Goal: Contribute content

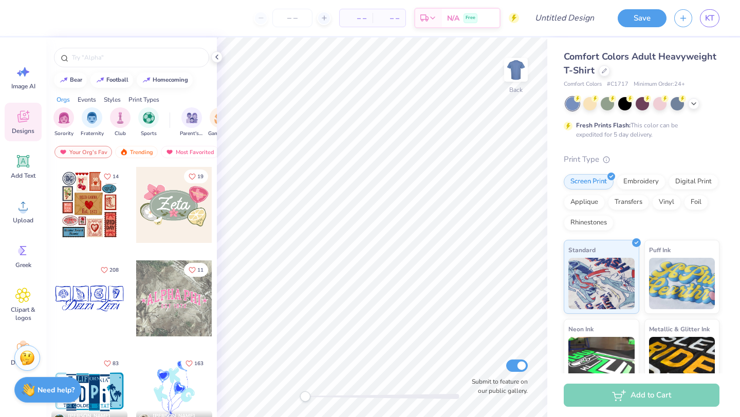
click at [598, 73] on div "Comfort Colors Adult Heavyweight T-Shirt" at bounding box center [642, 64] width 156 height 28
click at [604, 71] on icon at bounding box center [604, 69] width 5 height 5
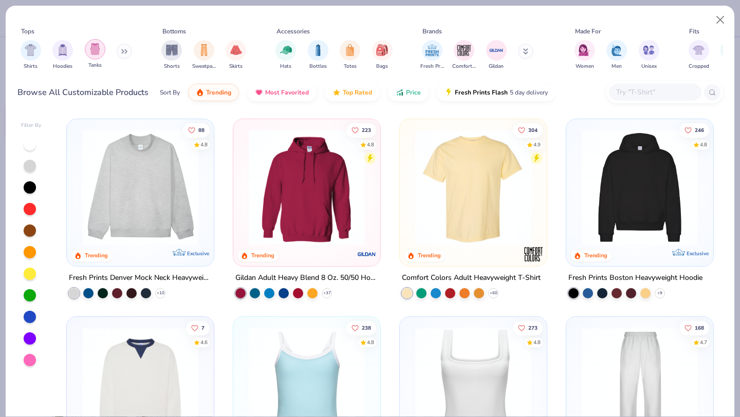
click at [93, 45] on img "filter for Tanks" at bounding box center [94, 49] width 11 height 12
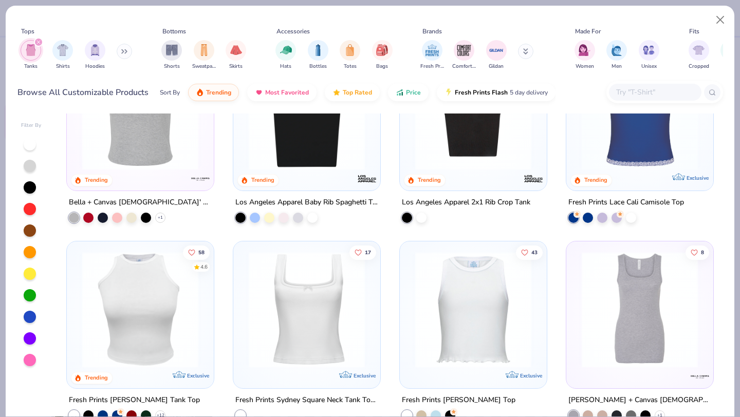
scroll to position [343, 0]
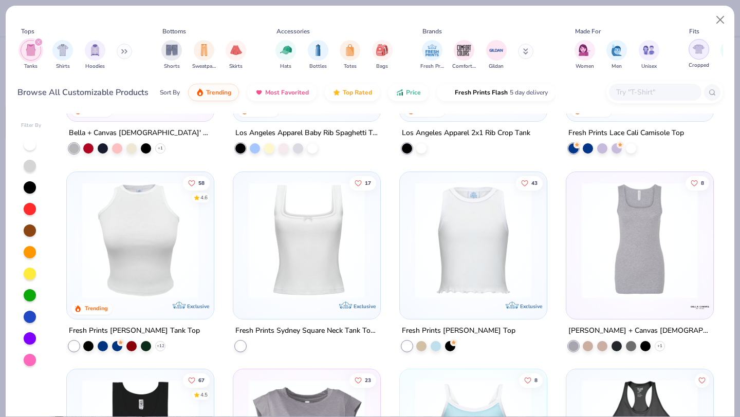
click at [700, 47] on img "filter for Cropped" at bounding box center [699, 49] width 12 height 12
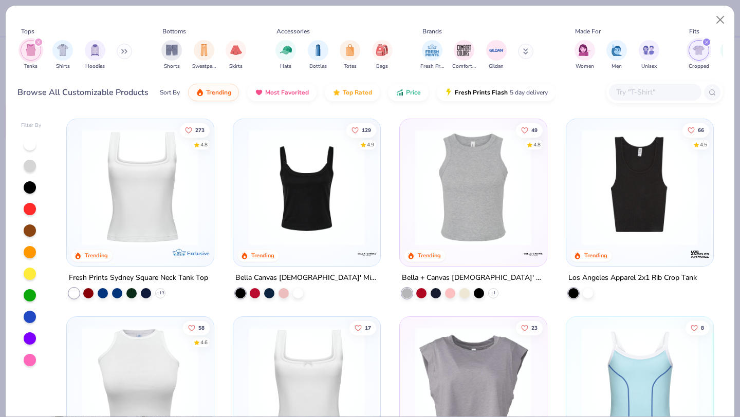
click at [698, 48] on img "filter for Cropped" at bounding box center [699, 50] width 12 height 12
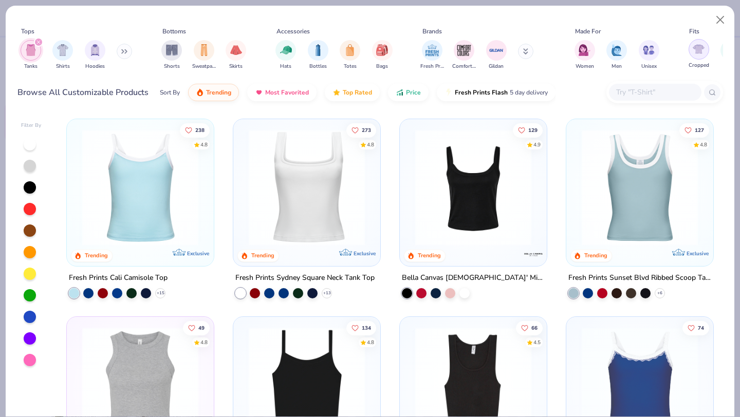
click at [693, 51] on img "filter for Cropped" at bounding box center [699, 49] width 12 height 12
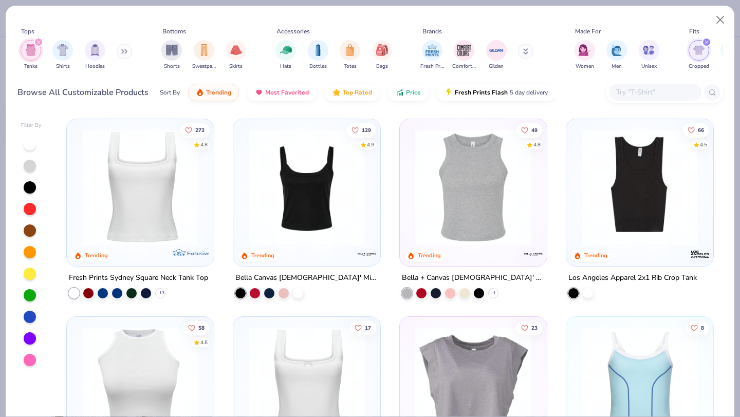
click at [294, 198] on img at bounding box center [307, 187] width 126 height 116
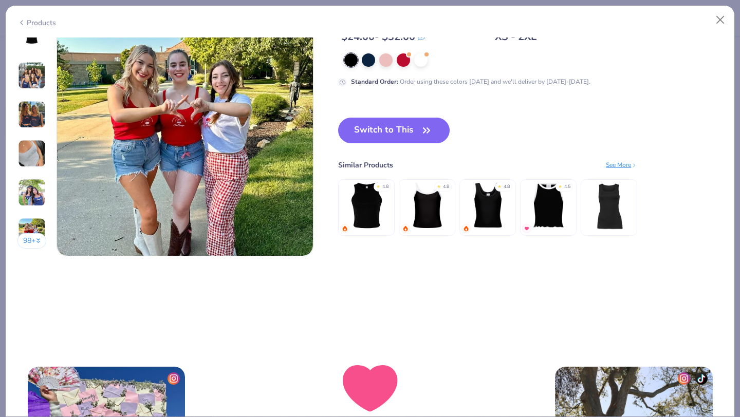
scroll to position [1701, 0]
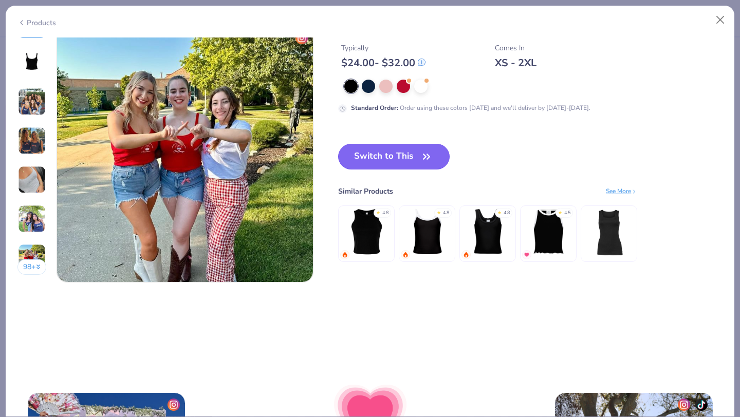
click at [385, 156] on button "Switch to This" at bounding box center [393, 157] width 111 height 26
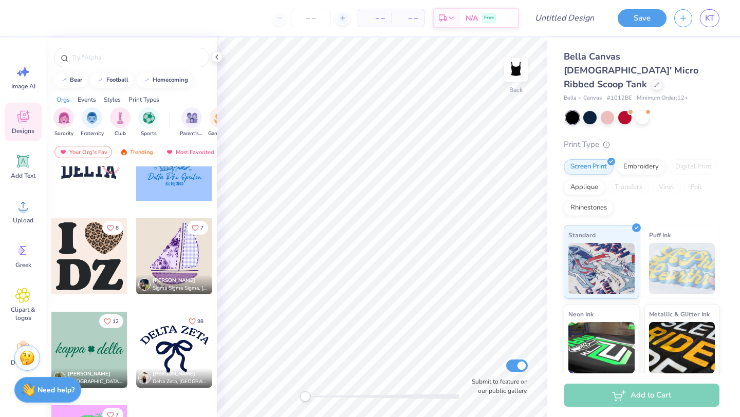
scroll to position [552, 0]
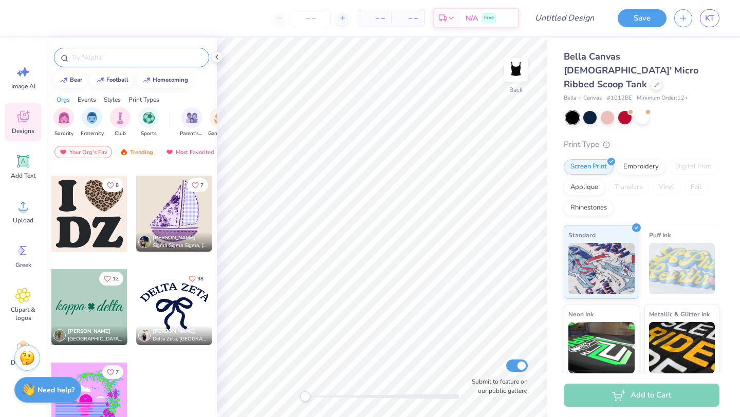
click at [125, 65] on div at bounding box center [131, 58] width 155 height 20
click at [124, 58] on input "text" at bounding box center [137, 57] width 132 height 10
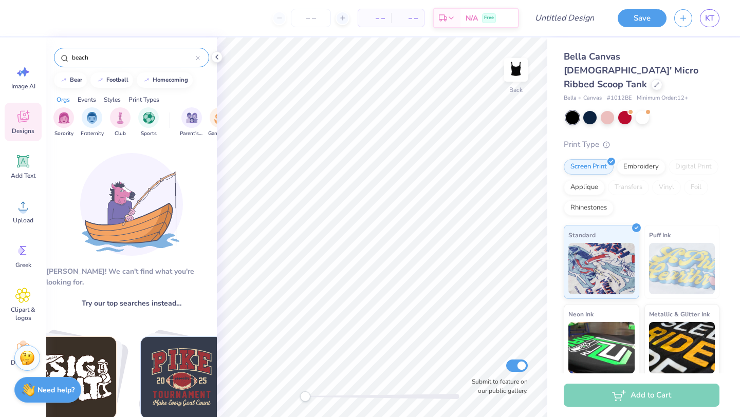
click at [119, 53] on input "beach" at bounding box center [133, 57] width 125 height 10
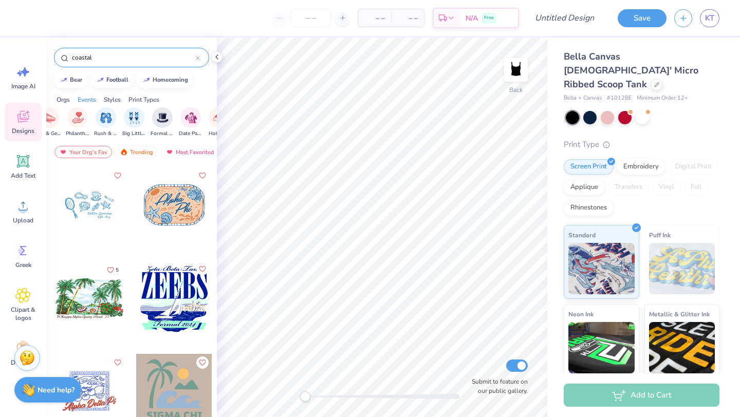
scroll to position [0, 204]
click at [133, 116] on img "filter for Big Little Reveal" at bounding box center [128, 117] width 11 height 12
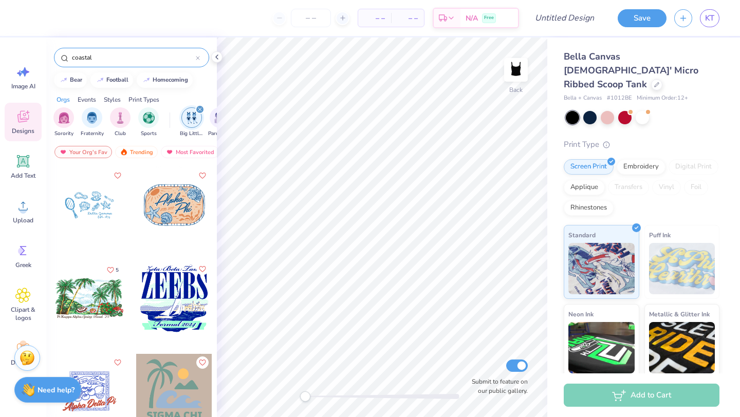
click at [103, 58] on input "coastal" at bounding box center [133, 57] width 125 height 10
type input "c"
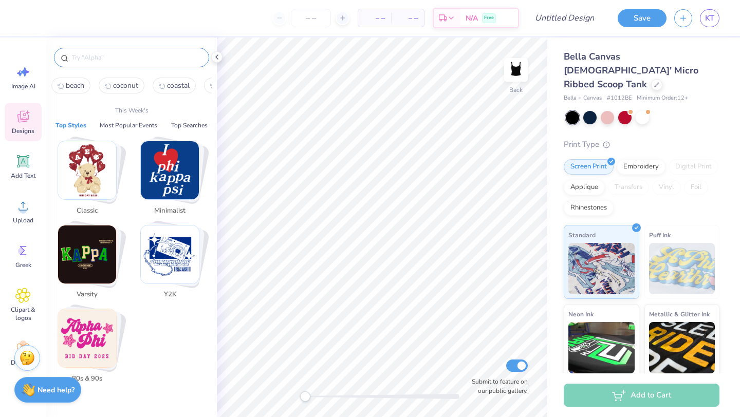
scroll to position [0, 48]
click at [134, 83] on span "coastal" at bounding box center [131, 86] width 23 height 10
type input "coastal"
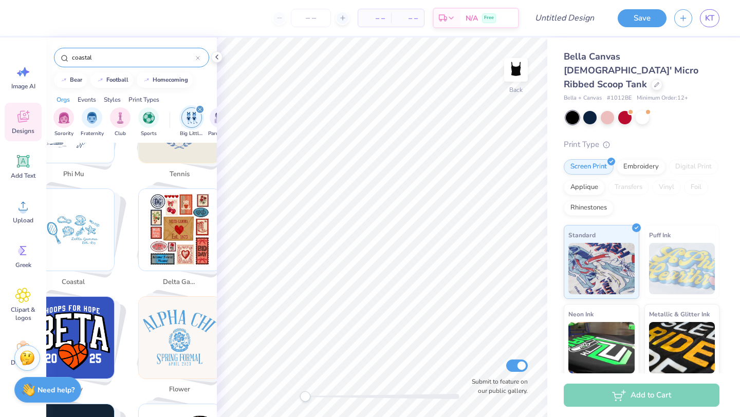
scroll to position [1872, 0]
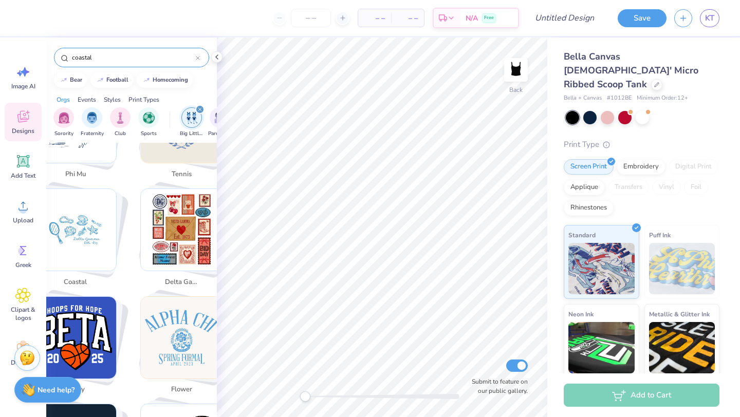
click at [94, 234] on img "Stack Card Button coastal" at bounding box center [75, 230] width 82 height 82
click at [92, 247] on img "Stack Card Button coastal" at bounding box center [75, 230] width 82 height 82
click at [92, 228] on img "Stack Card Button coastal" at bounding box center [75, 230] width 82 height 82
click at [85, 232] on img "Stack Card Button coastal" at bounding box center [75, 230] width 82 height 82
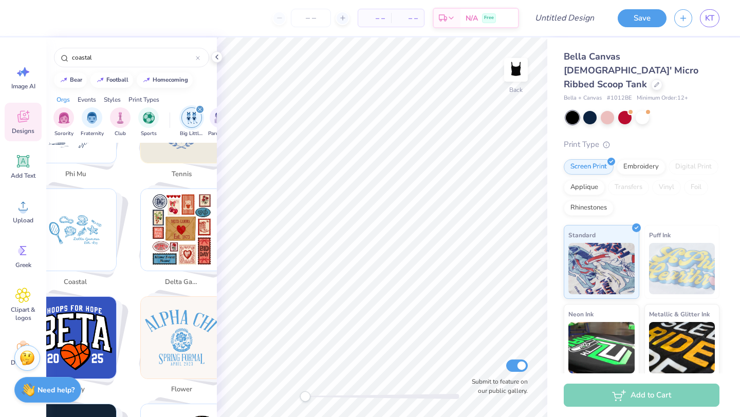
click at [85, 232] on img "Stack Card Button coastal" at bounding box center [75, 230] width 82 height 82
click at [198, 58] on icon at bounding box center [197, 58] width 3 height 3
click at [635, 21] on button "Save" at bounding box center [642, 17] width 49 height 18
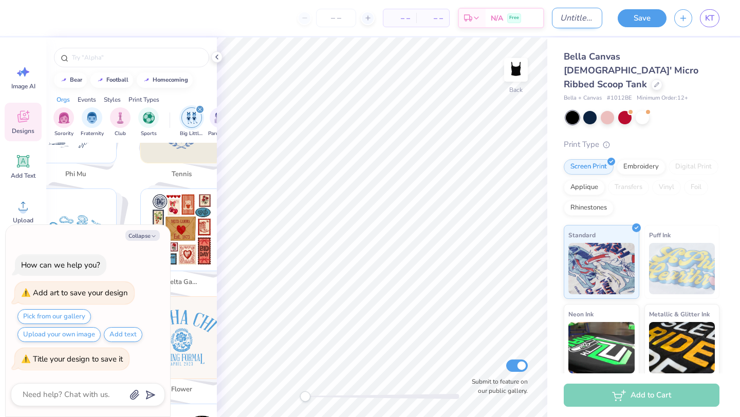
type textarea "x"
click at [578, 18] on input "Design Title" at bounding box center [577, 18] width 50 height 21
type input "b"
type textarea "x"
type input "bi"
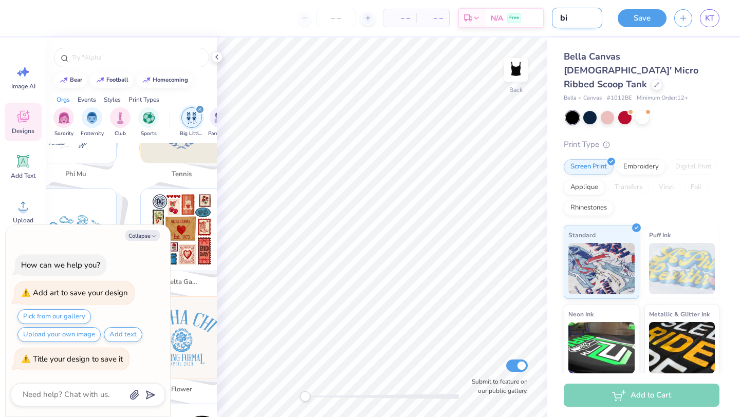
type textarea "x"
type input "big"
type textarea "x"
type input "big"
type textarea "x"
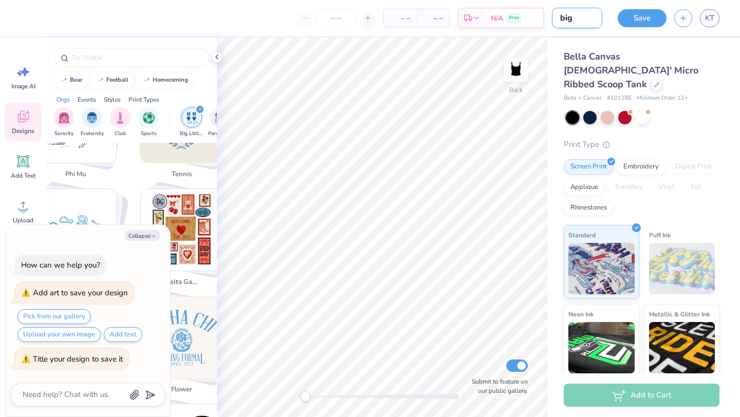
type input "big l"
type textarea "x"
type input "big li"
type textarea "x"
type input "big lit"
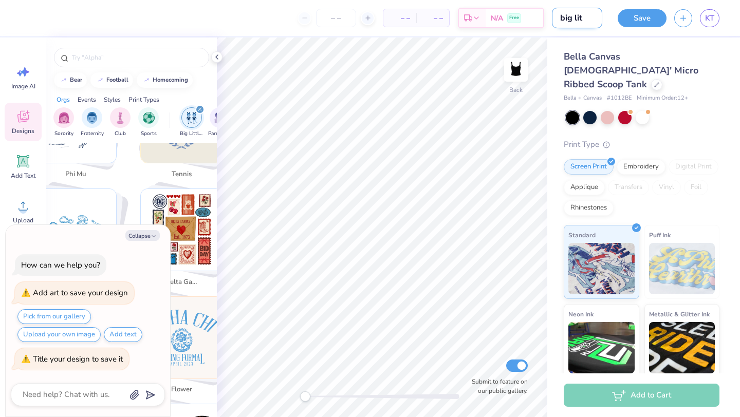
type textarea "x"
type input "big litt"
type textarea "x"
type input "big litte"
type textarea "x"
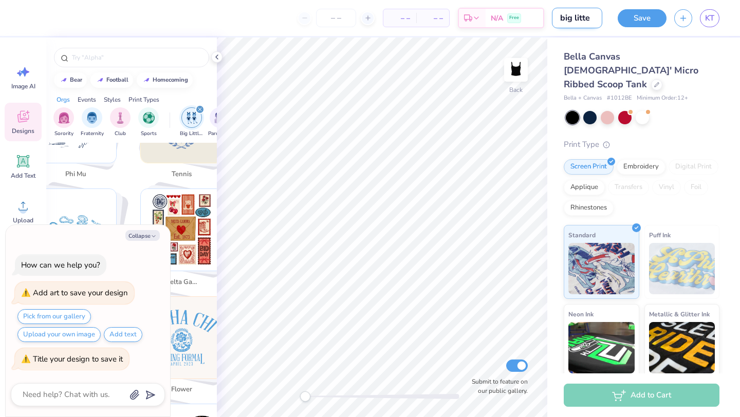
type input "big littel"
type textarea "x"
type input "big litte"
type textarea "x"
type input "big litt"
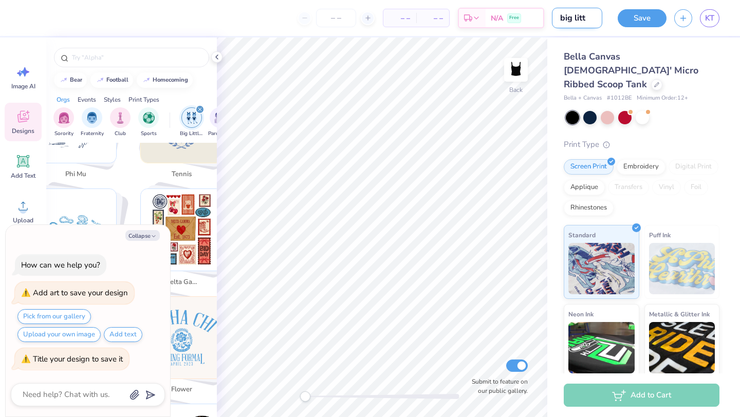
type textarea "x"
type input "big littl"
type textarea "x"
type input "big little"
type textarea "x"
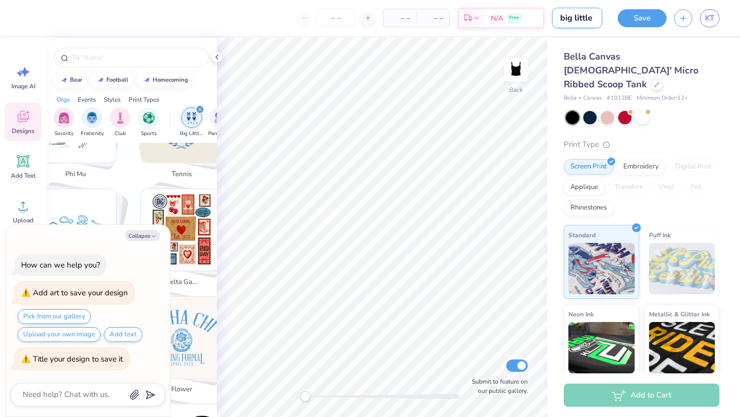
type input "big little"
click at [636, 25] on button "Save" at bounding box center [642, 17] width 49 height 18
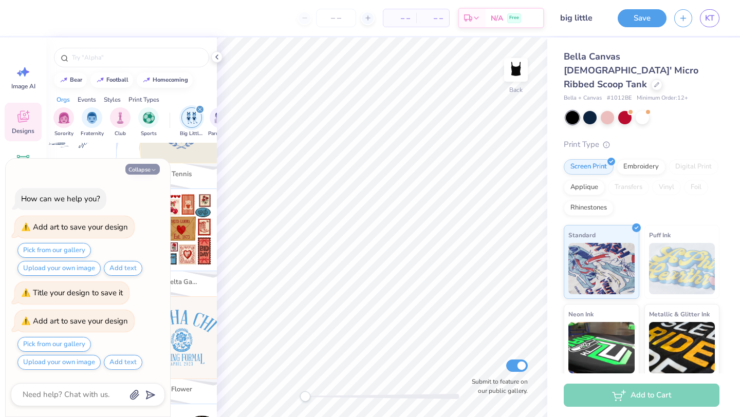
click at [135, 171] on button "Collapse" at bounding box center [142, 169] width 34 height 11
type textarea "x"
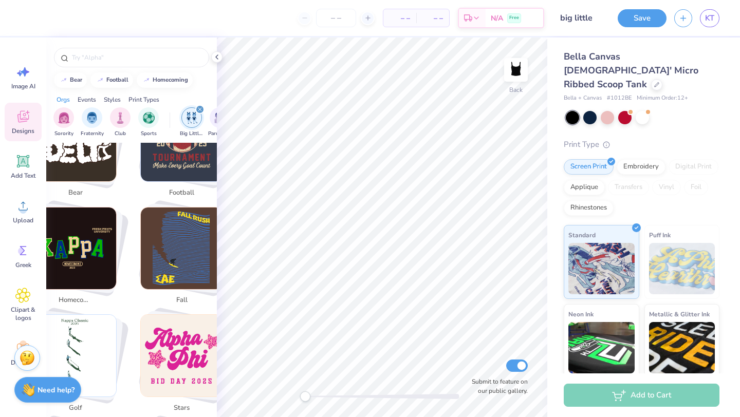
scroll to position [0, 0]
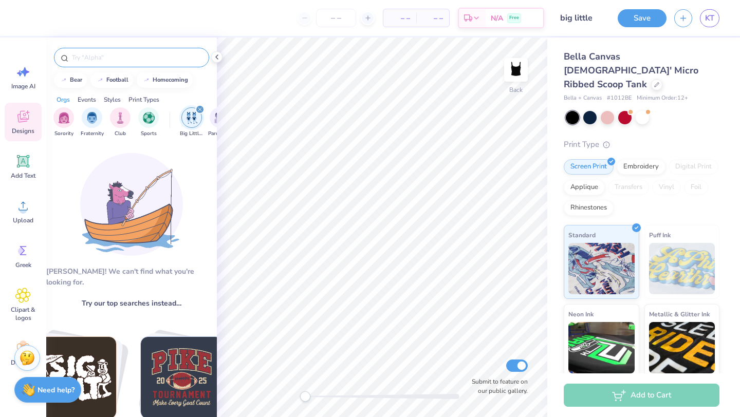
click at [97, 59] on input "text" at bounding box center [137, 57] width 132 height 10
type input "ocean"
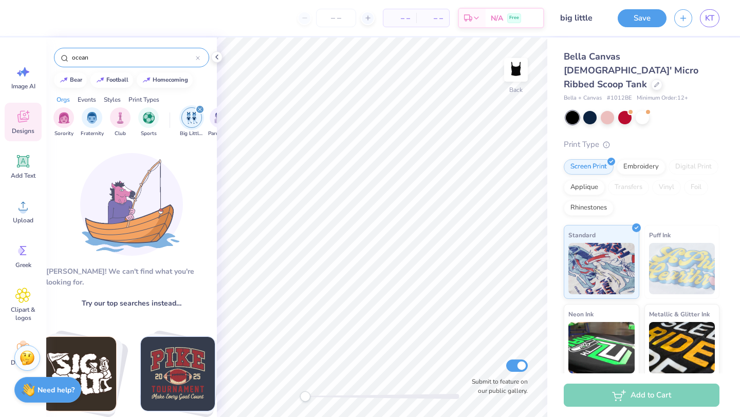
click at [105, 62] on input "ocean" at bounding box center [133, 57] width 125 height 10
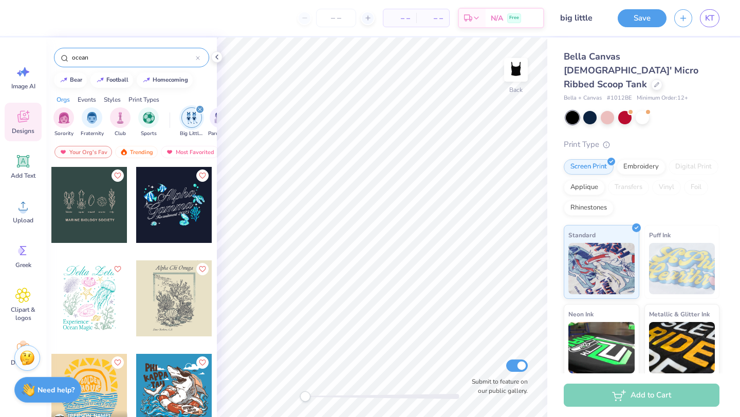
click at [172, 220] on div at bounding box center [174, 205] width 76 height 76
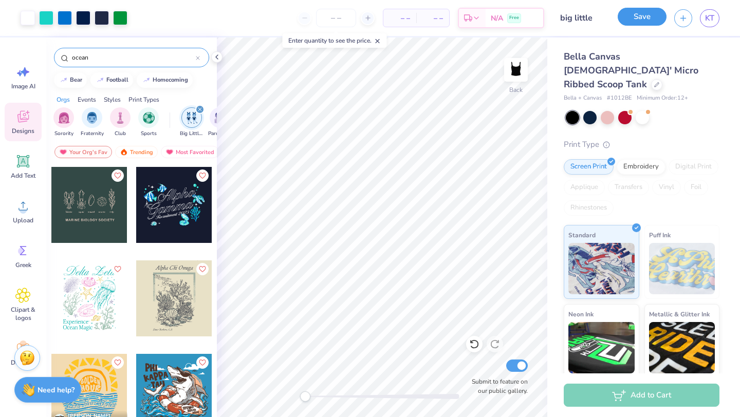
click at [627, 22] on button "Save" at bounding box center [642, 17] width 49 height 18
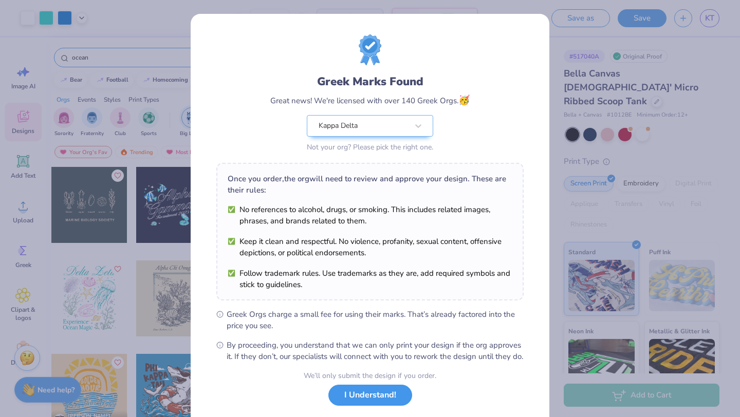
click at [368, 406] on button "I Understand!" at bounding box center [370, 395] width 84 height 21
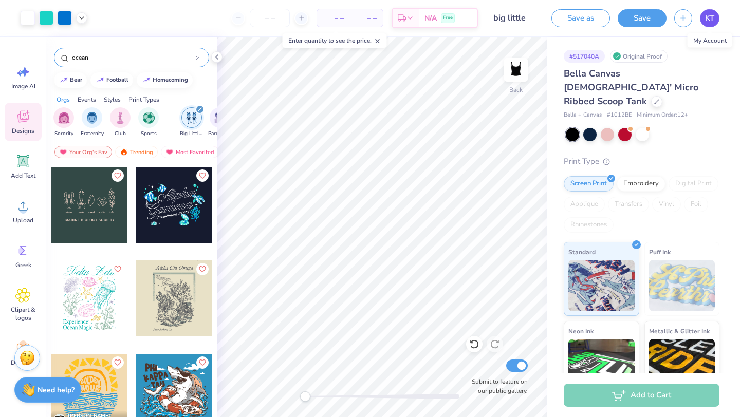
click at [710, 19] on span "KT" at bounding box center [709, 18] width 9 height 12
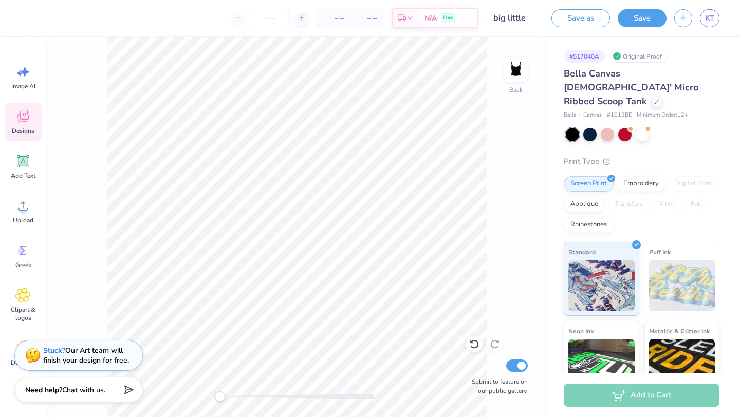
click at [22, 113] on icon at bounding box center [22, 116] width 15 height 15
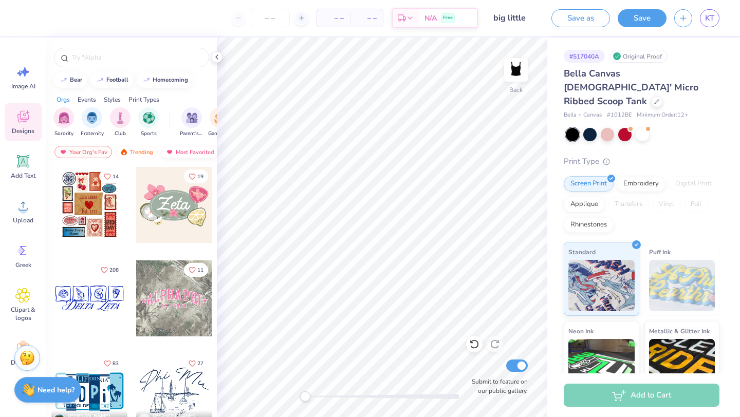
click at [168, 151] on img at bounding box center [169, 151] width 8 height 7
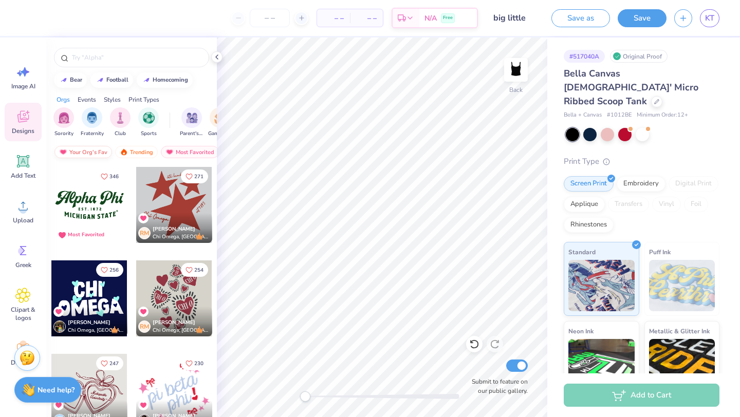
click at [91, 150] on div "Your Org's Fav" at bounding box center [83, 152] width 58 height 12
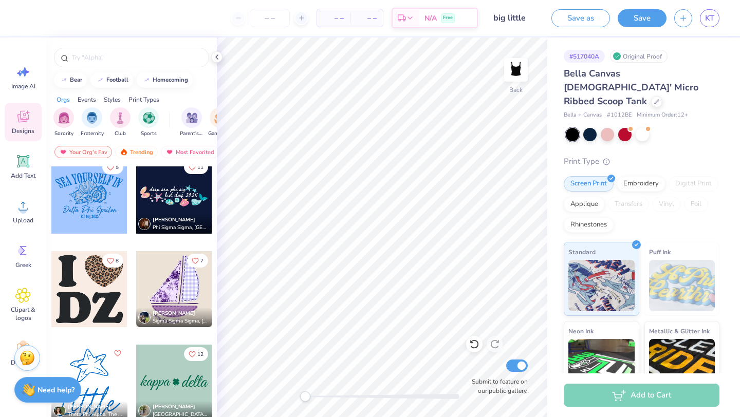
scroll to position [739, 0]
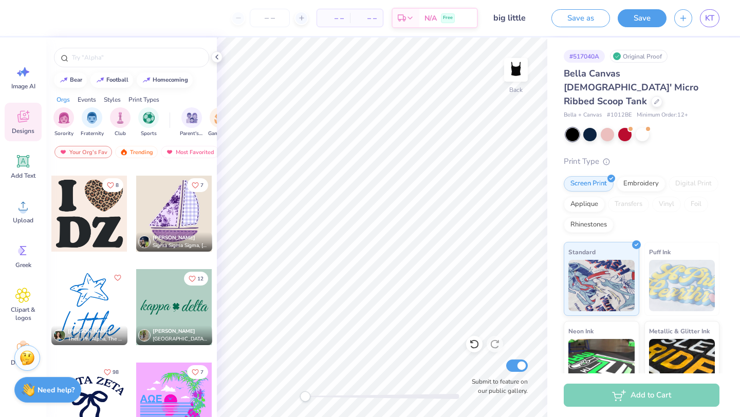
click at [98, 322] on div at bounding box center [89, 307] width 76 height 76
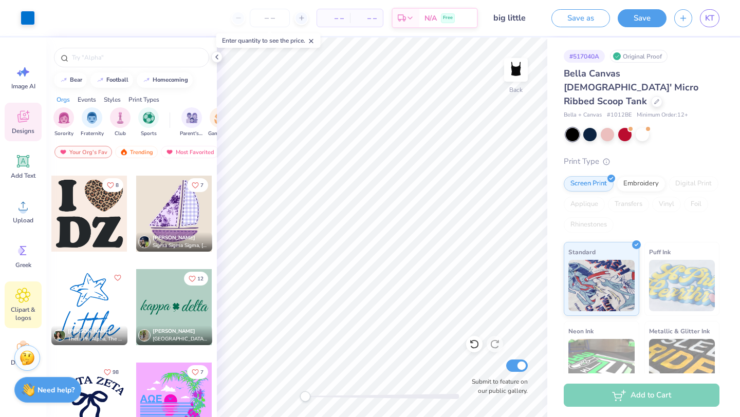
click at [20, 303] on div "Clipart & logos" at bounding box center [23, 305] width 37 height 47
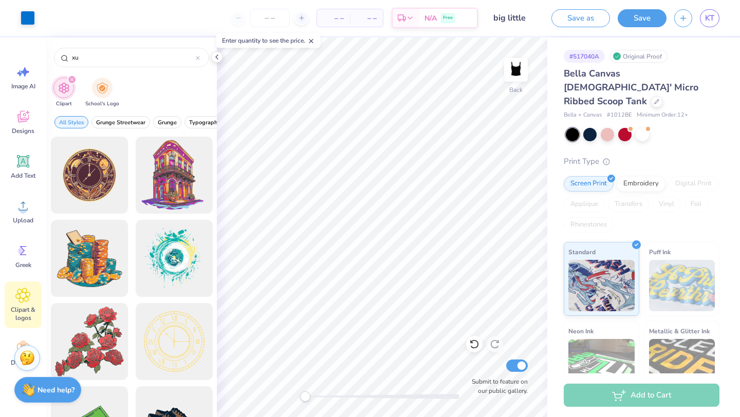
type input "x"
type input "shell"
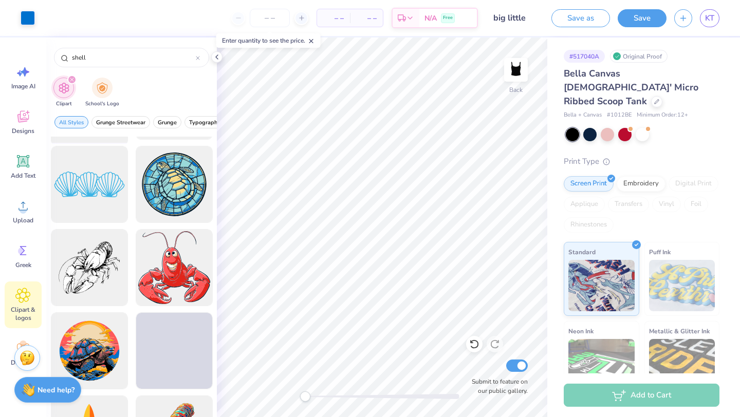
scroll to position [75, 0]
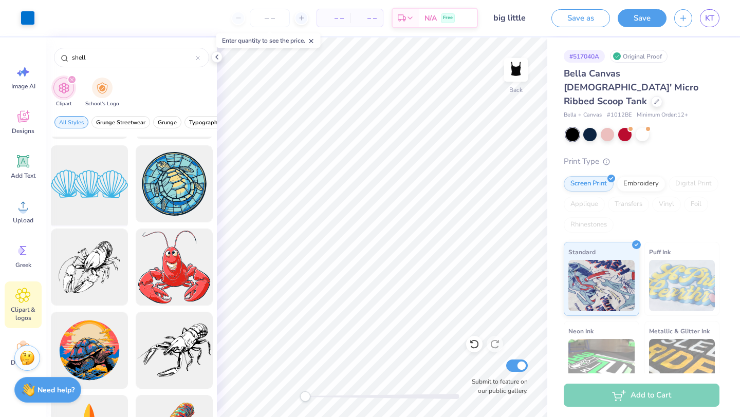
click at [94, 190] on div at bounding box center [89, 184] width 85 height 85
click at [46, 19] on div at bounding box center [46, 17] width 14 height 14
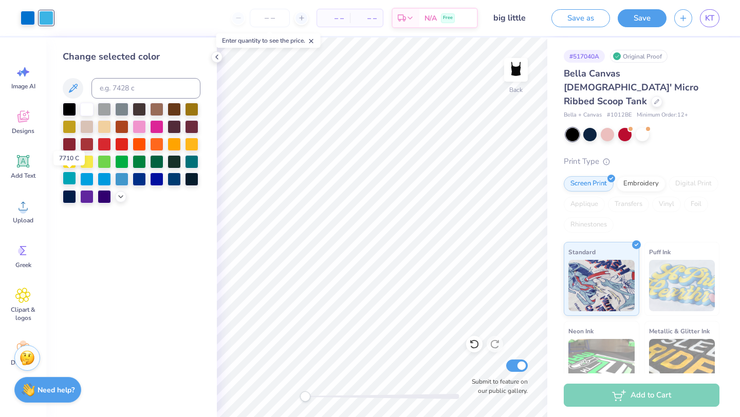
click at [72, 177] on div at bounding box center [69, 178] width 13 height 13
click at [104, 177] on div at bounding box center [104, 178] width 13 height 13
click at [86, 175] on div at bounding box center [86, 178] width 13 height 13
click at [139, 181] on div at bounding box center [139, 178] width 13 height 13
click at [106, 176] on div at bounding box center [104, 178] width 13 height 13
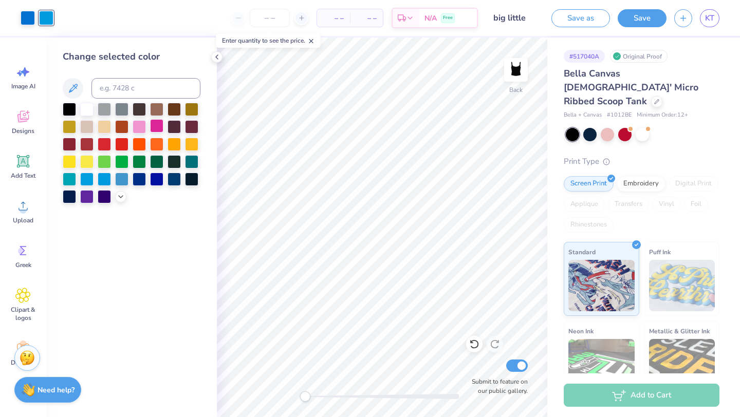
click at [153, 127] on div at bounding box center [156, 125] width 13 height 13
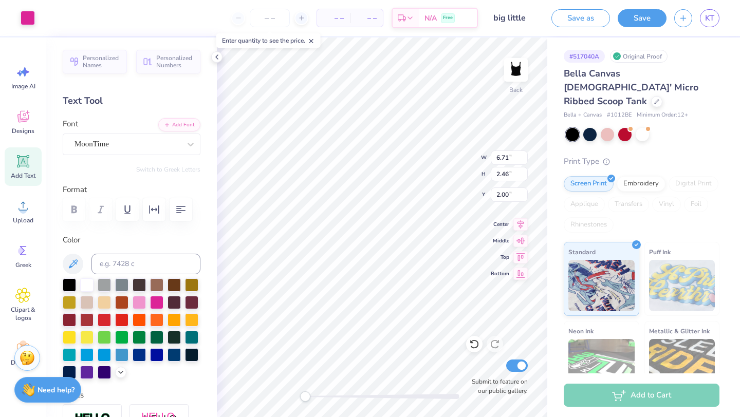
type input "6.71"
type input "2.46"
type input "2.00"
click at [27, 18] on div at bounding box center [28, 17] width 14 height 14
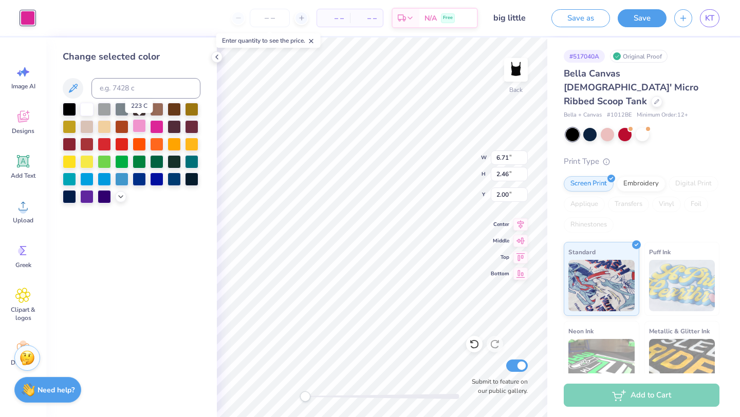
click at [134, 128] on div at bounding box center [139, 125] width 13 height 13
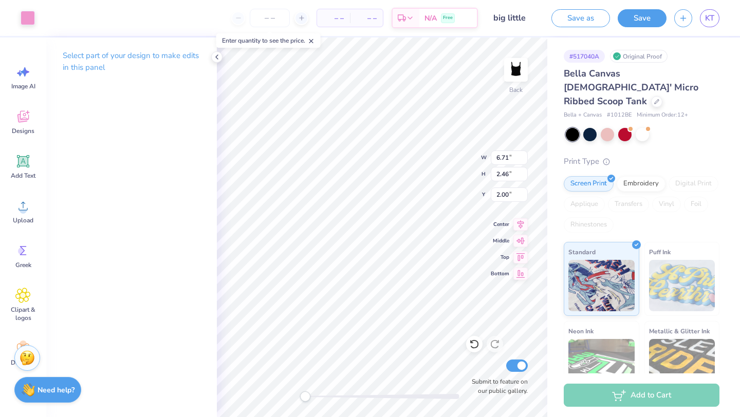
click at [9, 12] on div "Art colors" at bounding box center [17, 18] width 35 height 36
click at [21, 16] on div at bounding box center [28, 17] width 14 height 14
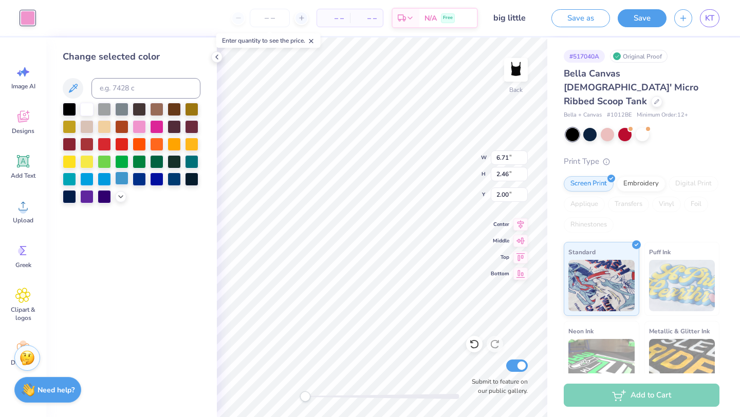
click at [118, 180] on div at bounding box center [121, 178] width 13 height 13
click at [105, 179] on div at bounding box center [104, 178] width 13 height 13
click at [81, 179] on div at bounding box center [86, 178] width 13 height 13
click at [189, 207] on div "Change selected color" at bounding box center [131, 228] width 171 height 380
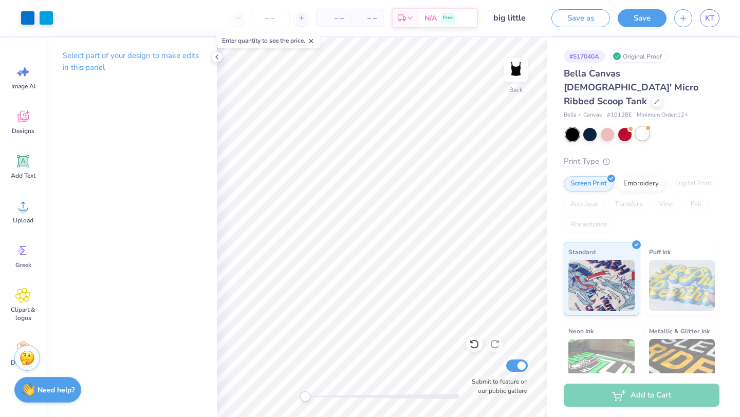
click at [645, 127] on div at bounding box center [642, 133] width 13 height 13
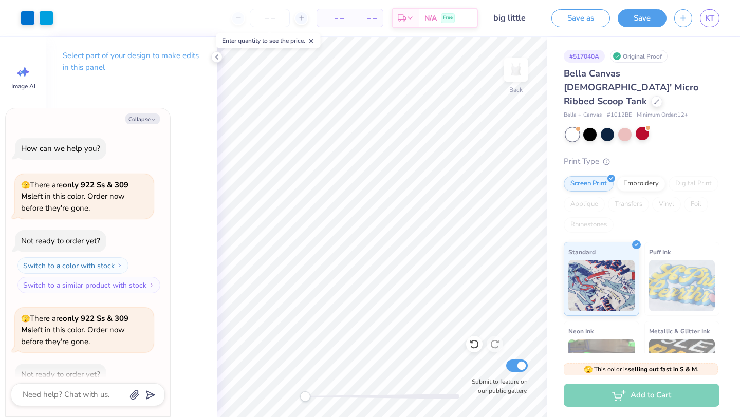
scroll to position [57, 0]
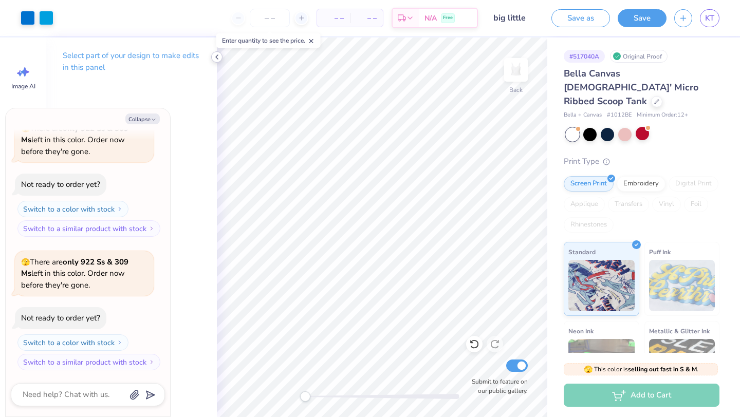
click at [216, 60] on icon at bounding box center [217, 57] width 8 height 8
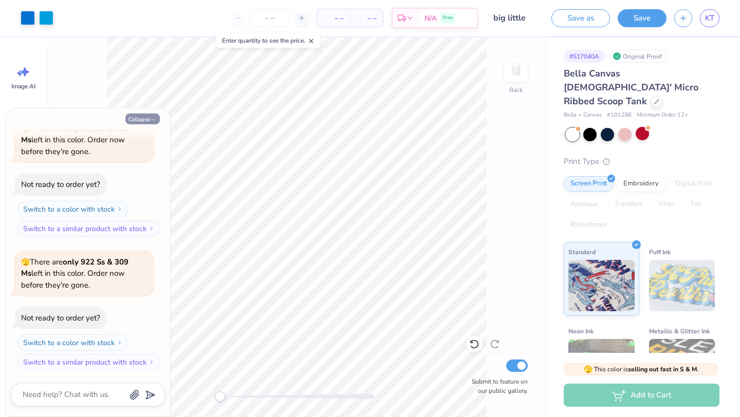
click at [148, 117] on button "Collapse" at bounding box center [142, 119] width 34 height 11
type textarea "x"
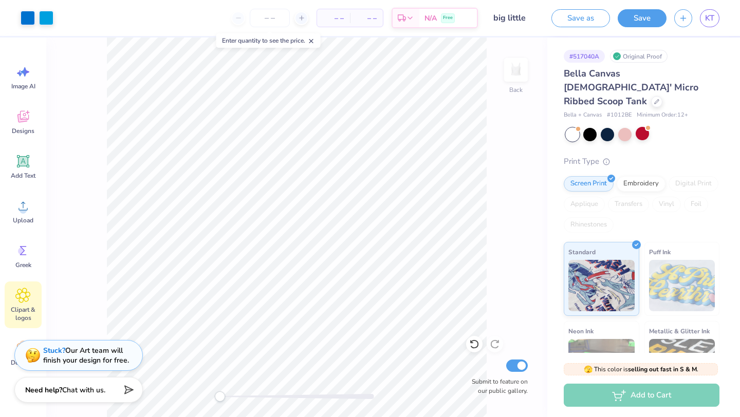
click at [22, 309] on span "Clipart & logos" at bounding box center [23, 314] width 34 height 16
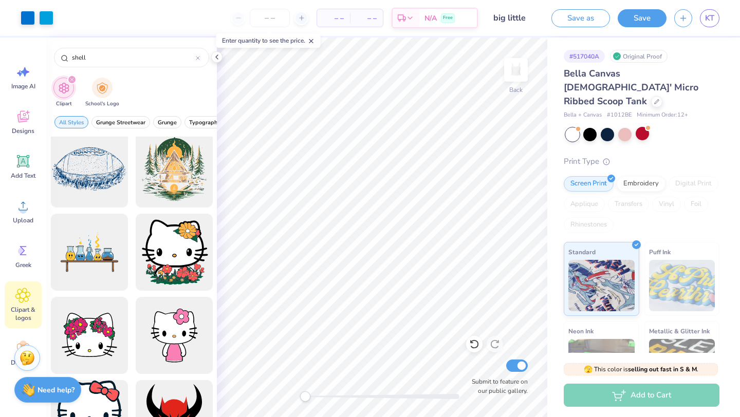
scroll to position [884, 0]
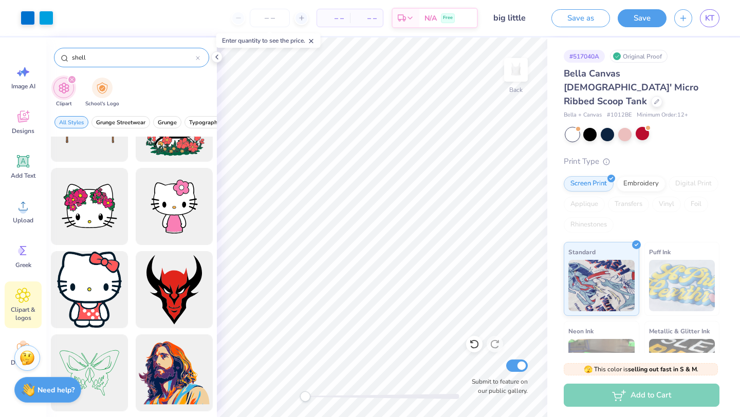
click at [141, 61] on input "shell" at bounding box center [133, 57] width 125 height 10
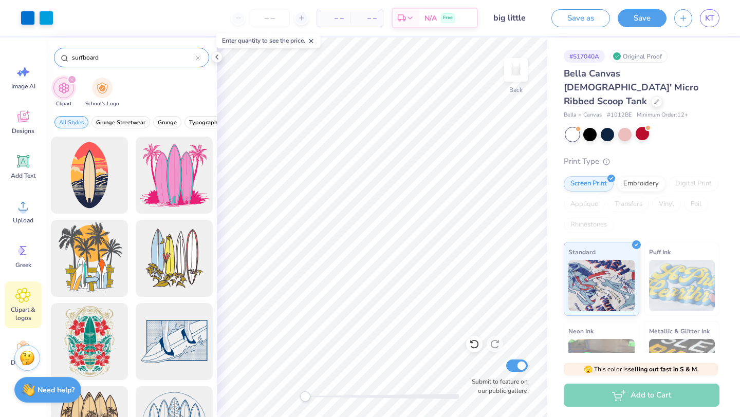
type input "surfboard"
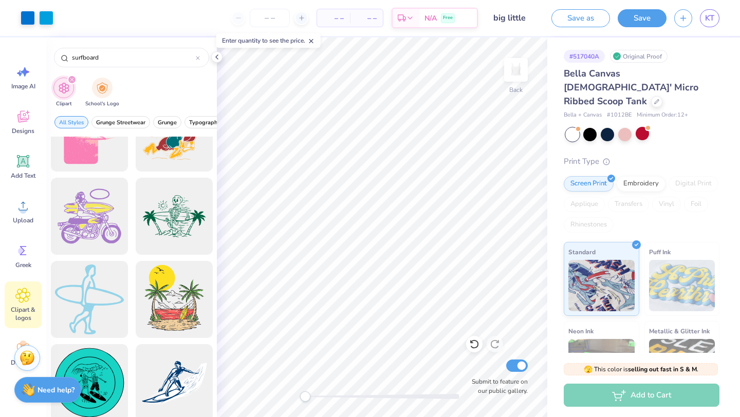
scroll to position [1051, 0]
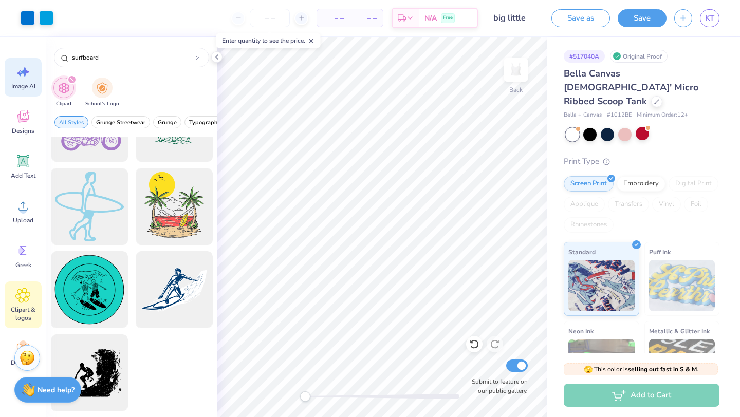
click at [23, 85] on span "Image AI" at bounding box center [23, 86] width 24 height 8
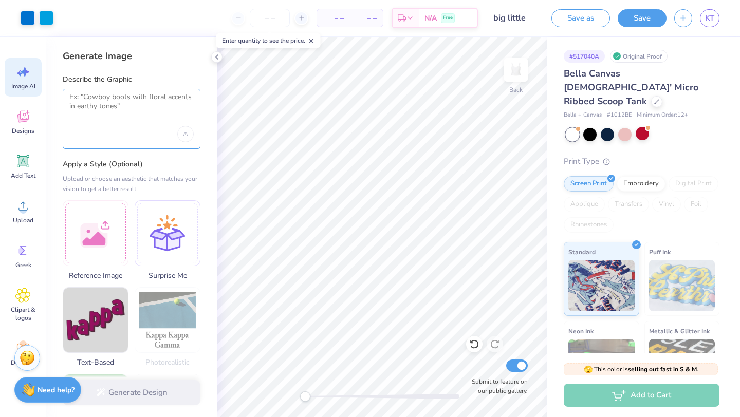
click at [96, 103] on textarea at bounding box center [131, 105] width 124 height 26
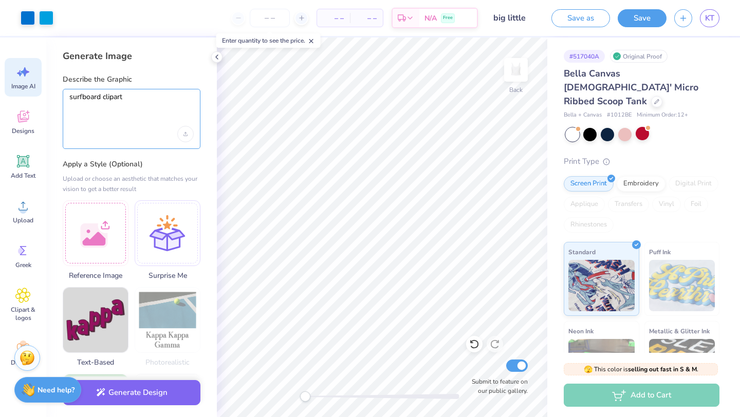
type textarea "surfboard clipart"
click at [111, 403] on button "Generate Design" at bounding box center [132, 392] width 138 height 25
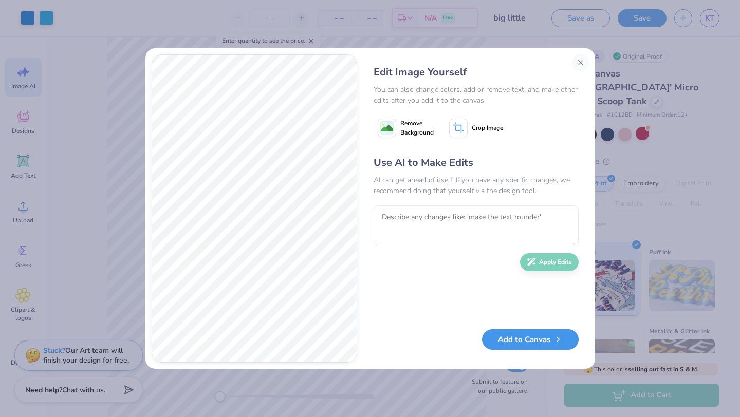
click at [541, 335] on button "Add to Canvas" at bounding box center [530, 339] width 97 height 21
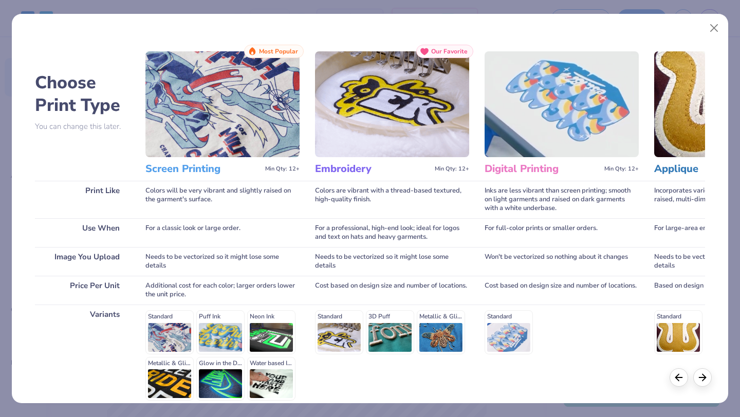
scroll to position [95, 0]
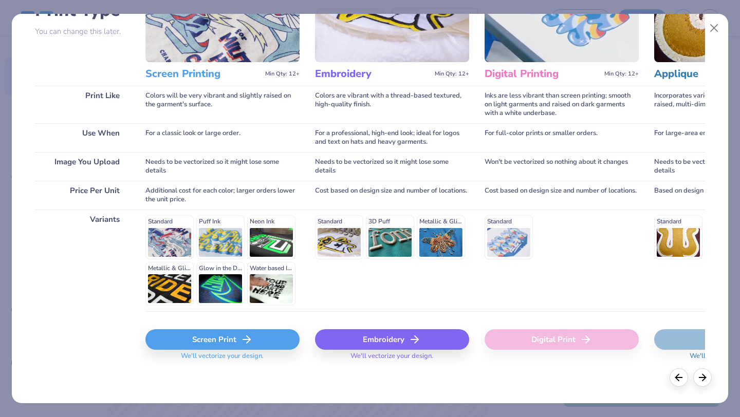
click at [229, 342] on div "Screen Print" at bounding box center [222, 339] width 154 height 21
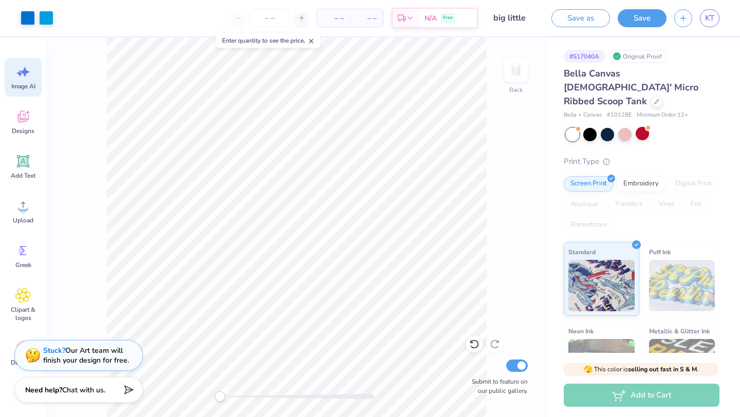
scroll to position [0, 0]
